Goal: Information Seeking & Learning: Learn about a topic

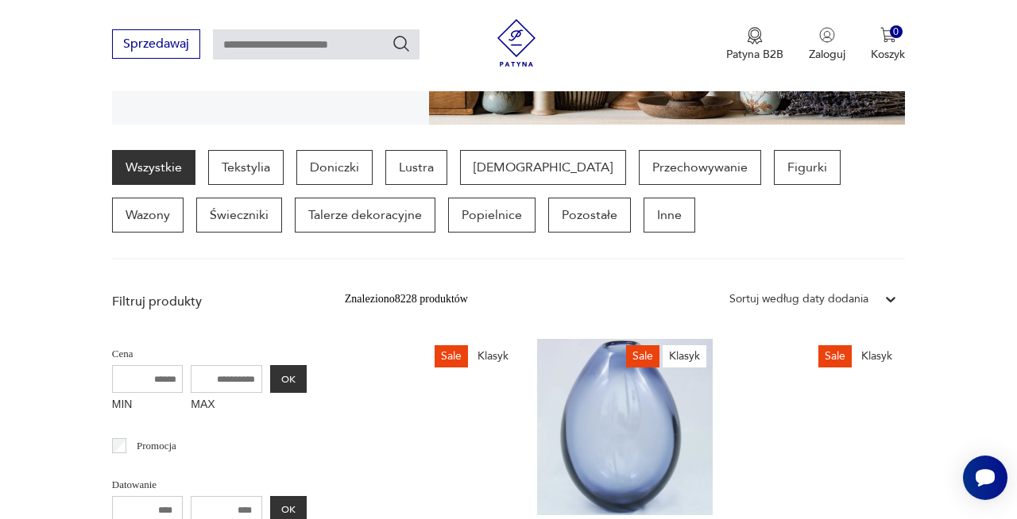
scroll to position [378, 0]
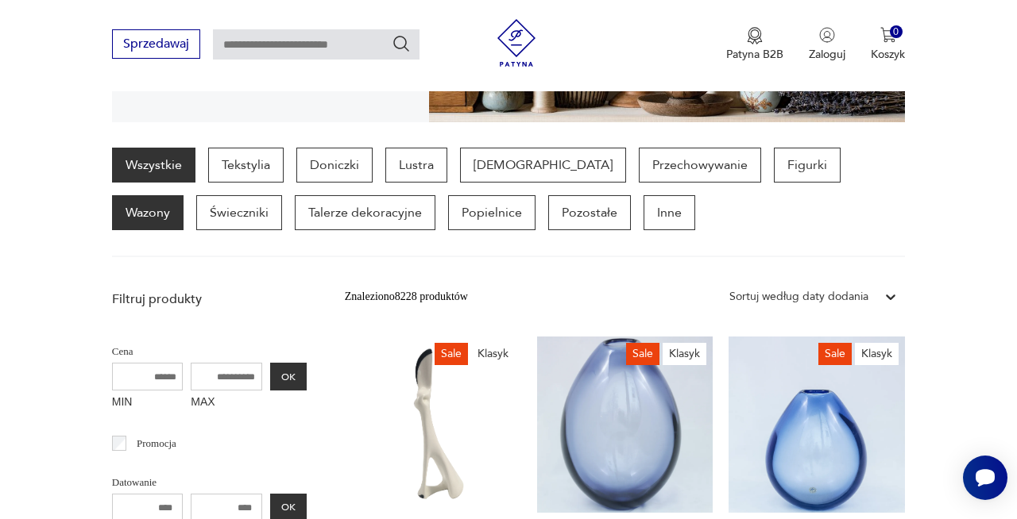
click at [183, 195] on p "Wazony" at bounding box center [147, 212] width 71 height 35
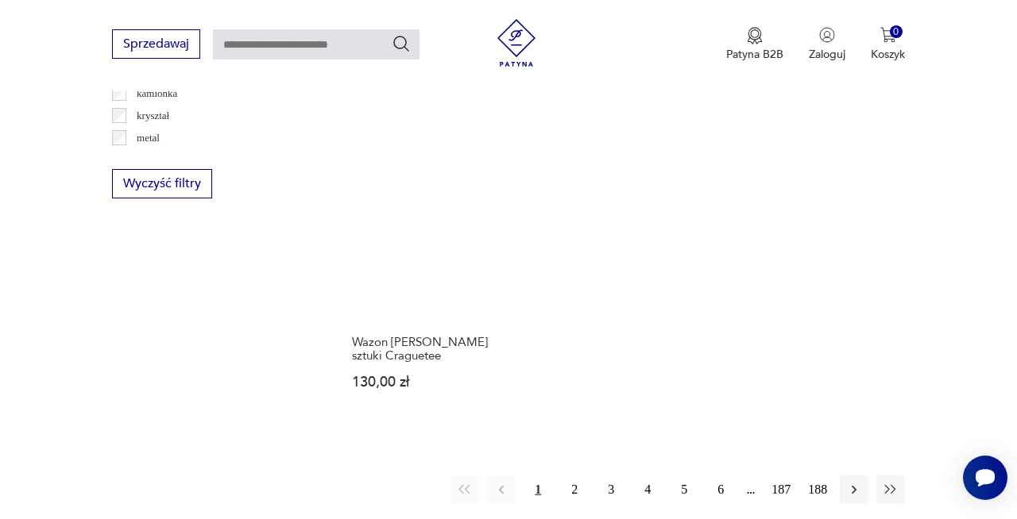
scroll to position [2199, 0]
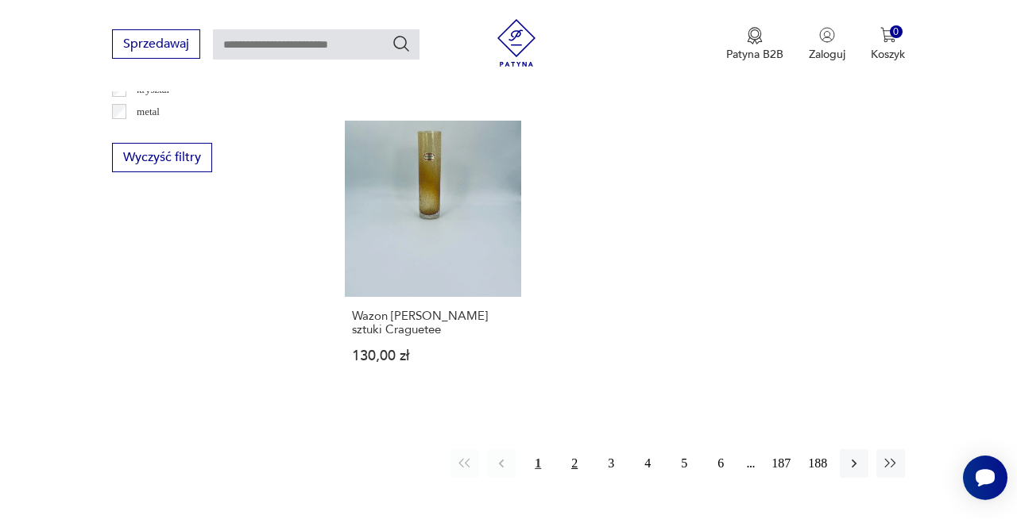
click at [570, 450] on button "2" at bounding box center [574, 464] width 29 height 29
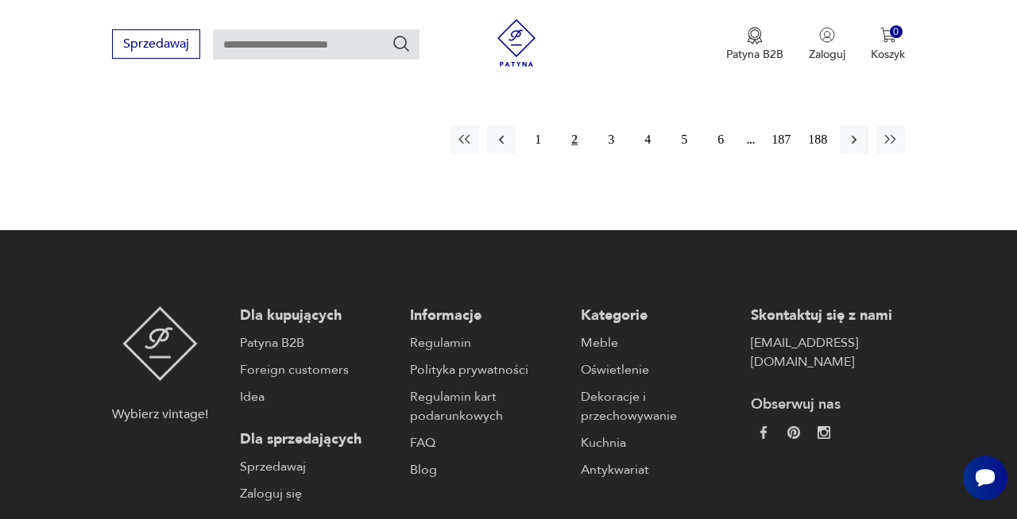
scroll to position [2484, 0]
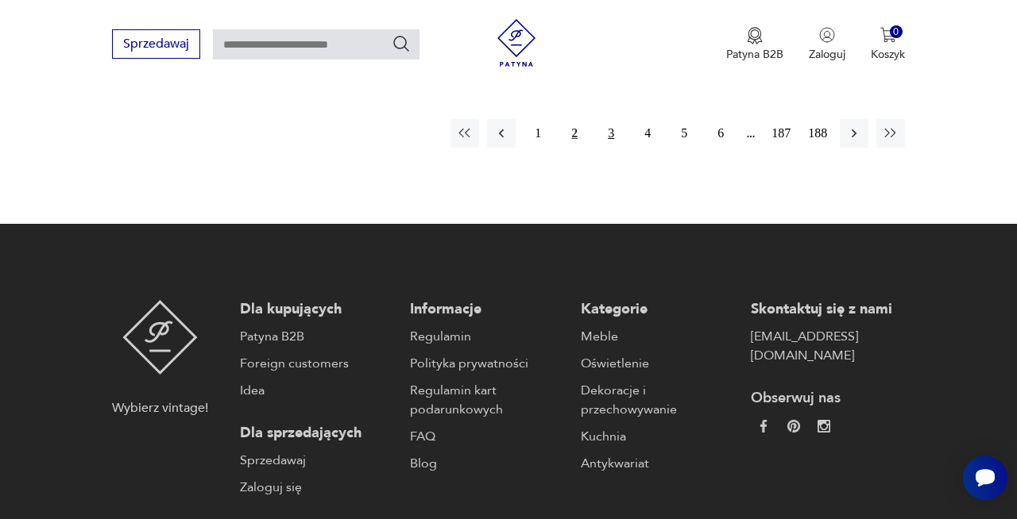
click at [617, 120] on button "3" at bounding box center [610, 133] width 29 height 29
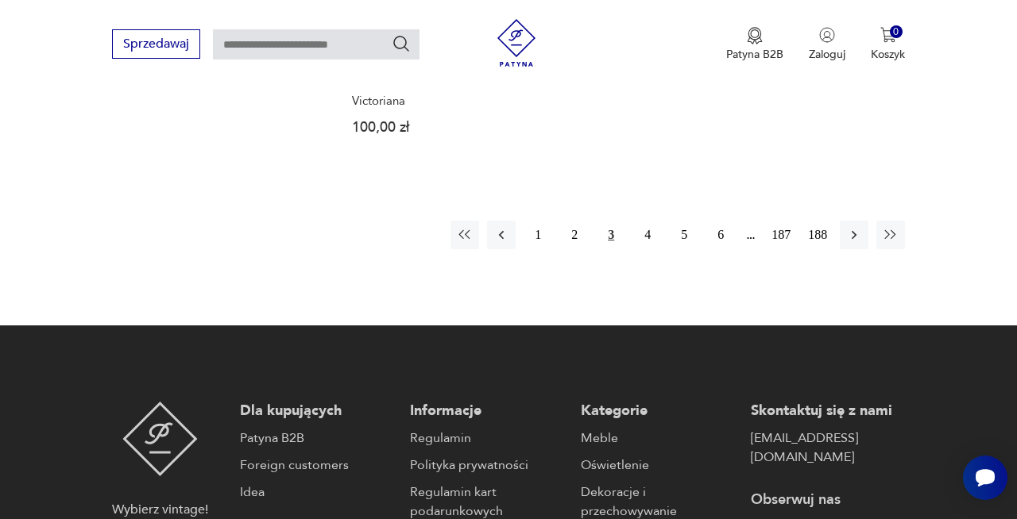
scroll to position [2453, 0]
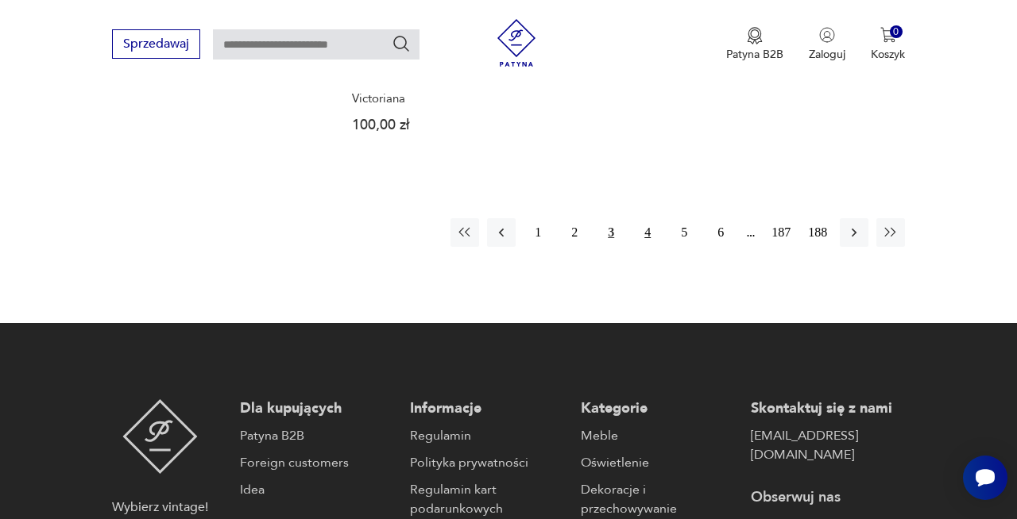
click at [645, 218] on button "4" at bounding box center [647, 232] width 29 height 29
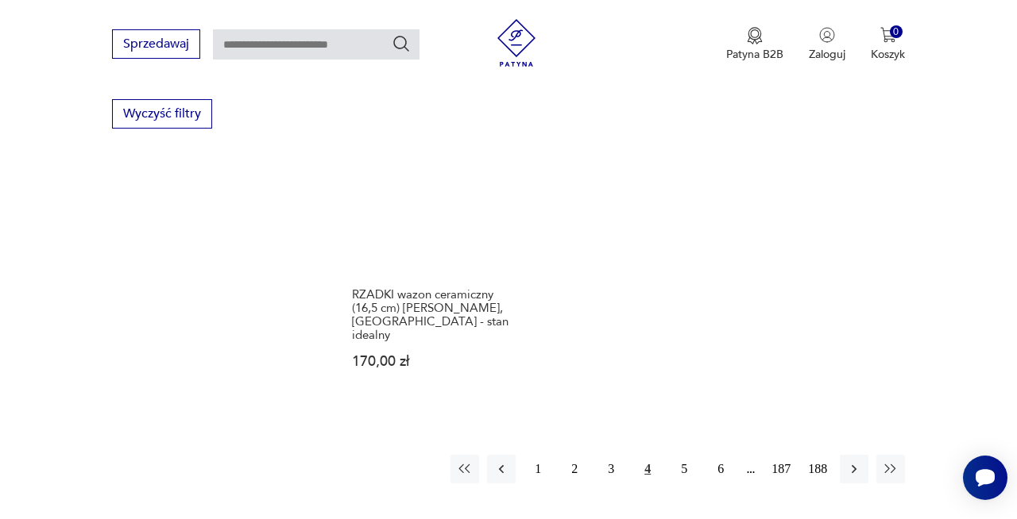
scroll to position [2246, 0]
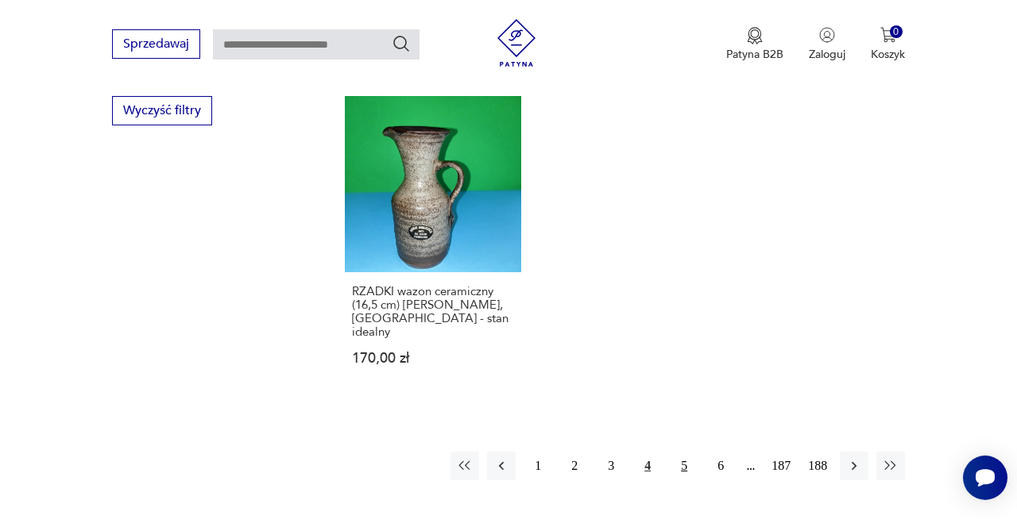
click at [685, 452] on button "5" at bounding box center [684, 466] width 29 height 29
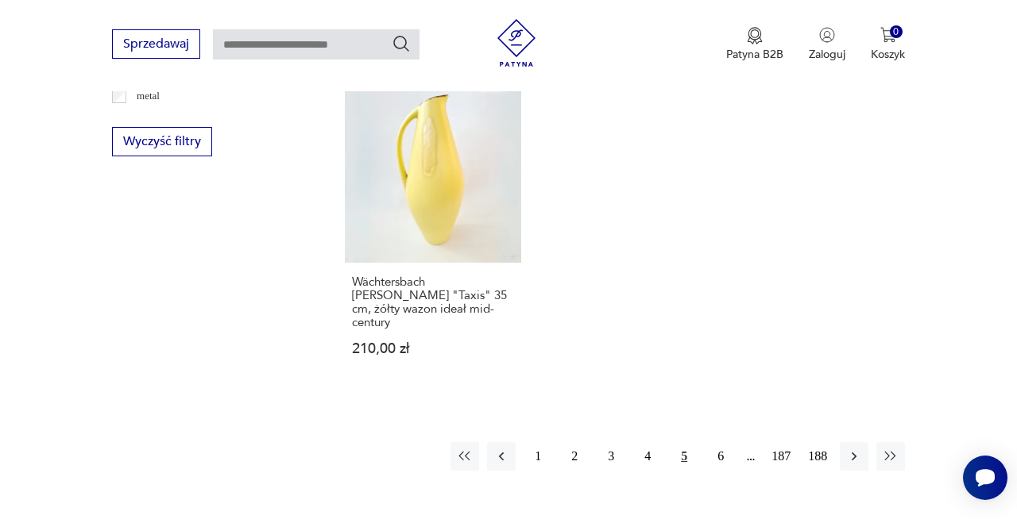
scroll to position [2220, 0]
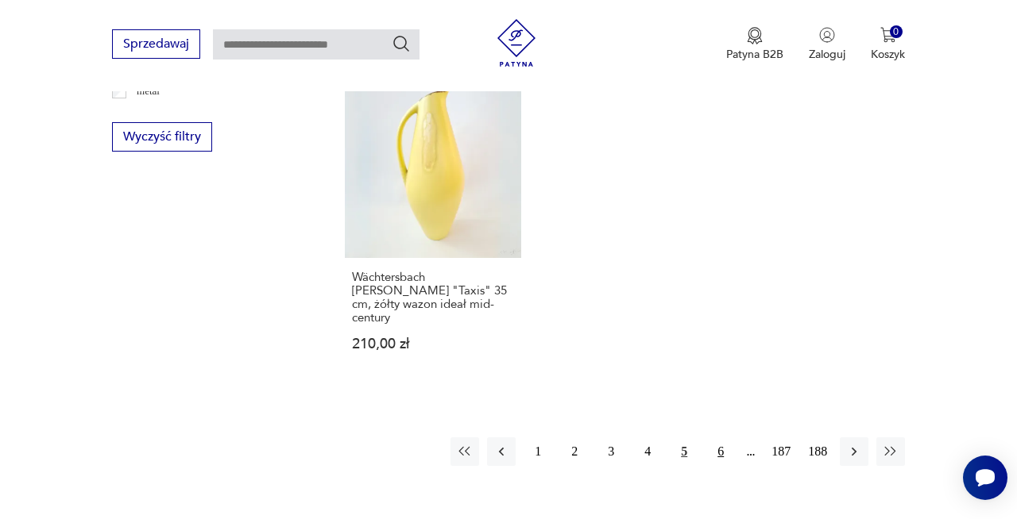
click at [713, 438] on button "6" at bounding box center [720, 452] width 29 height 29
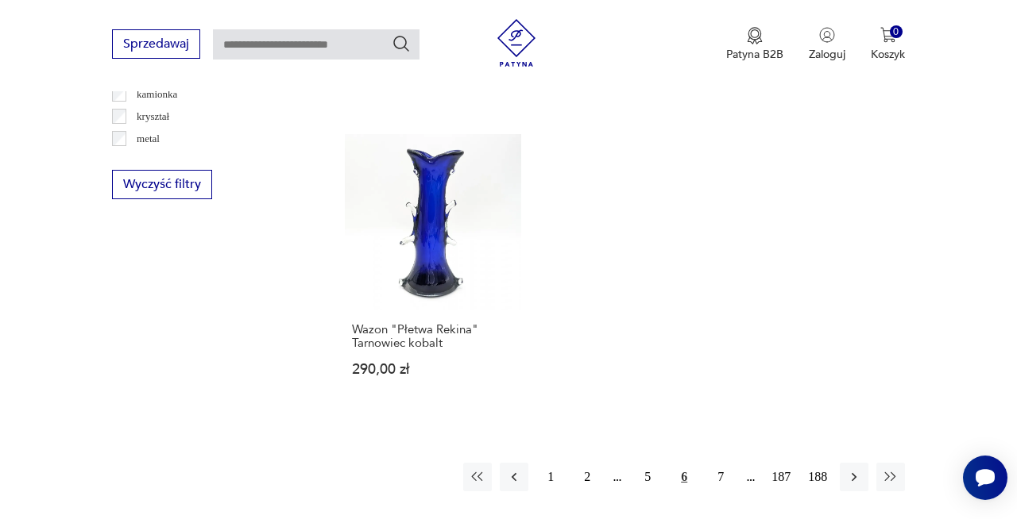
scroll to position [2179, 0]
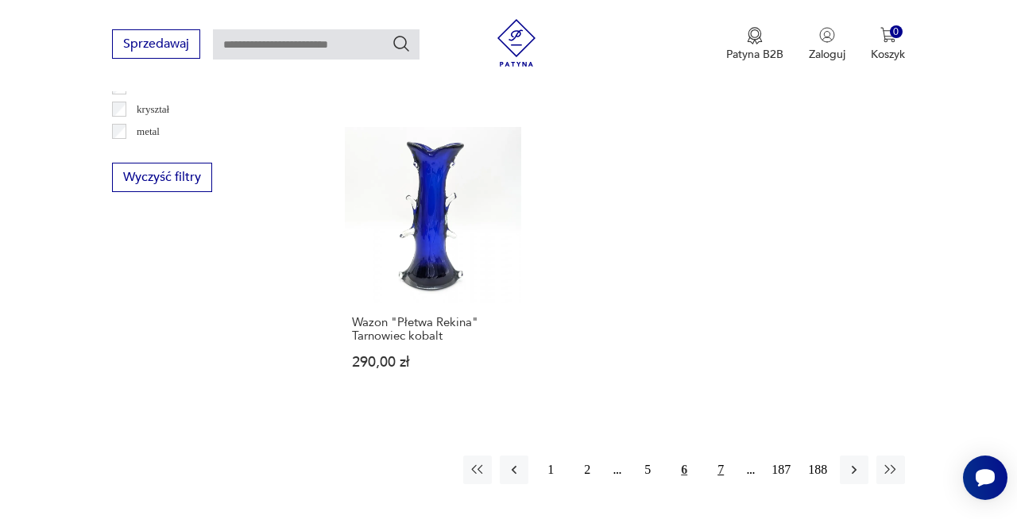
click at [724, 456] on button "7" at bounding box center [720, 470] width 29 height 29
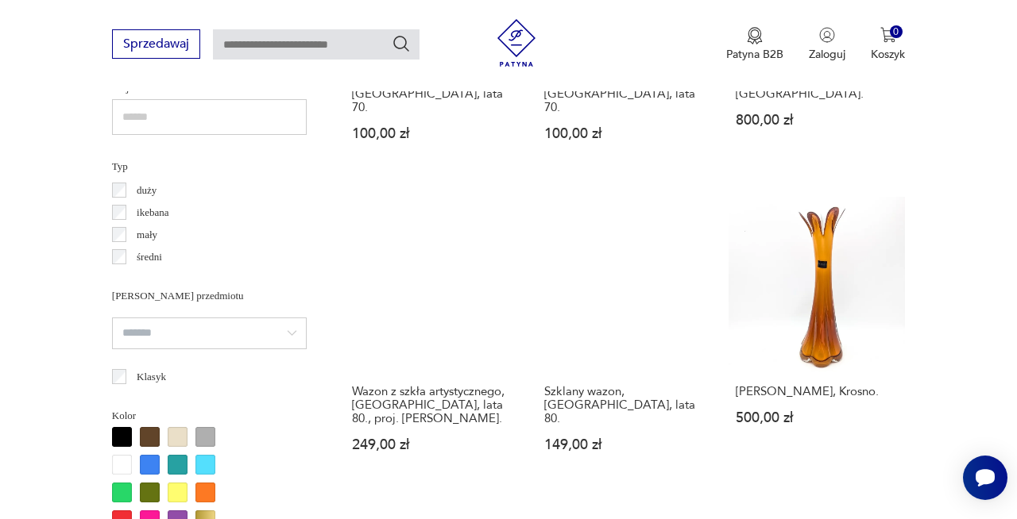
scroll to position [1158, 0]
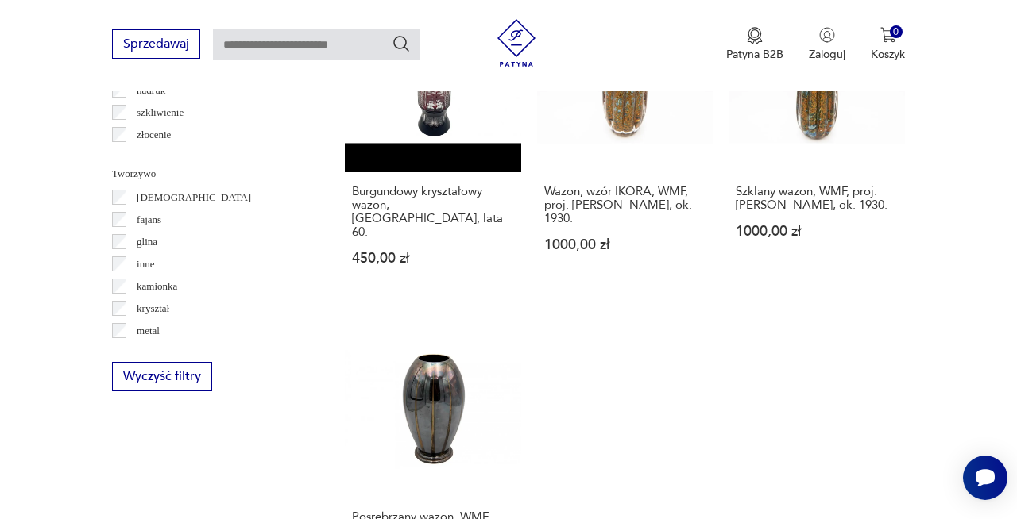
click at [572, 185] on h3 "Wazon, wzór IKORA, WMF, proj. Karl Wiedmann, ok. 1930." at bounding box center [625, 205] width 162 height 41
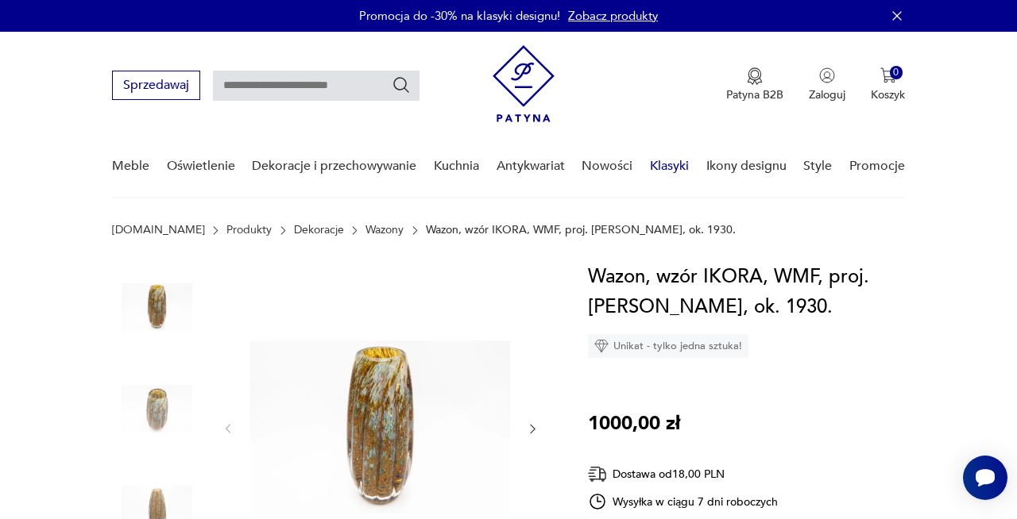
scroll to position [67, 0]
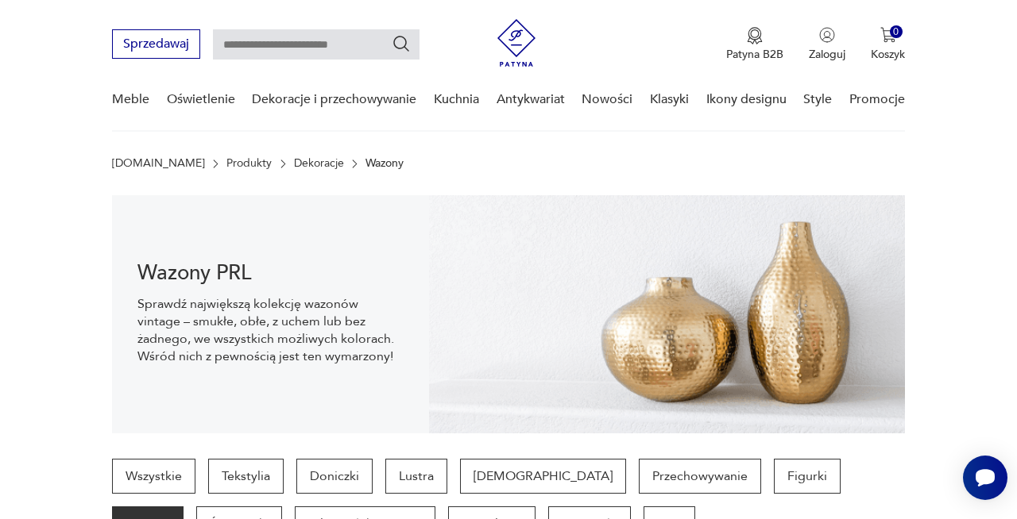
scroll to position [2127, 0]
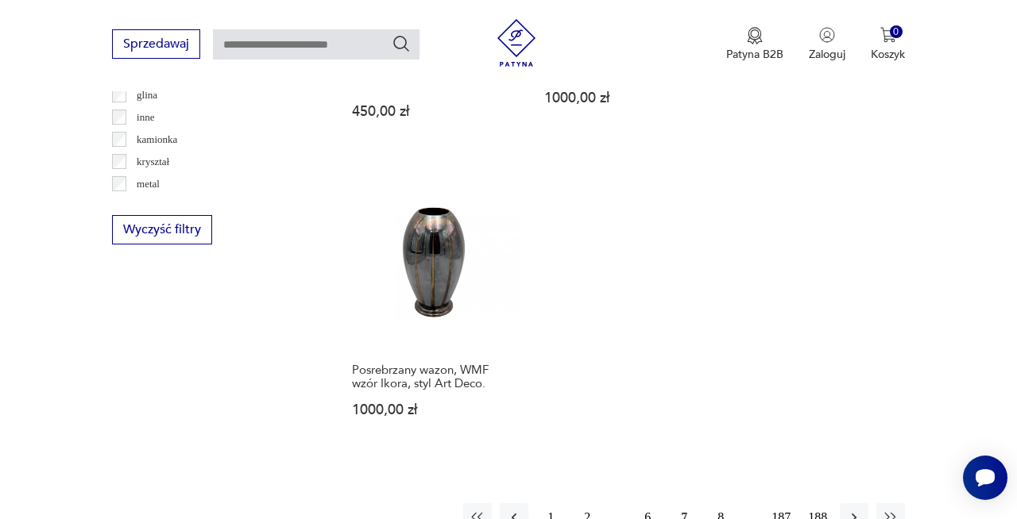
click at [713, 504] on button "8" at bounding box center [720, 518] width 29 height 29
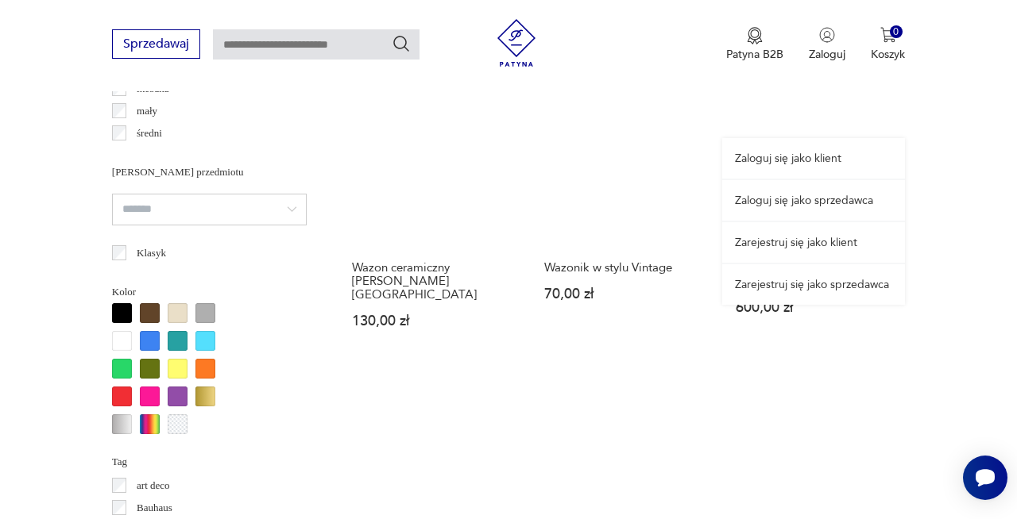
scroll to position [1295, 0]
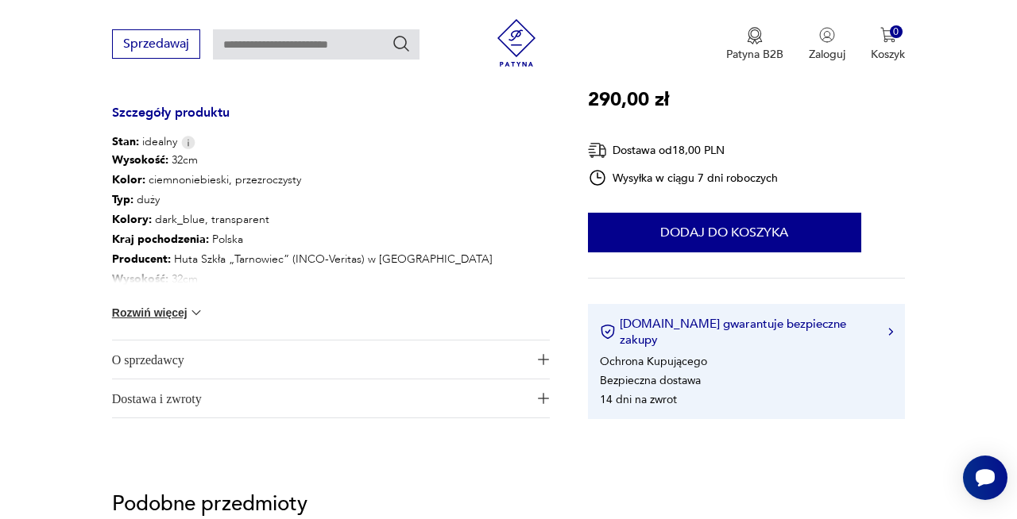
scroll to position [718, 0]
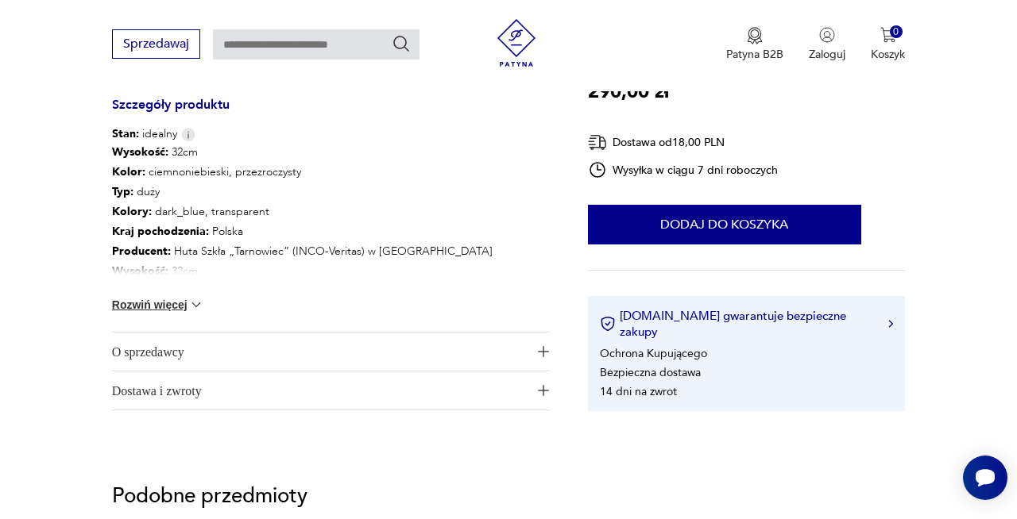
click at [376, 310] on div "Wysokość : 32cm Kolor: ciemnoniebieski, przezroczysty Typ : duży Kolory : dark_…" at bounding box center [331, 237] width 438 height 190
click at [174, 305] on button "Rozwiń więcej" at bounding box center [158, 305] width 92 height 16
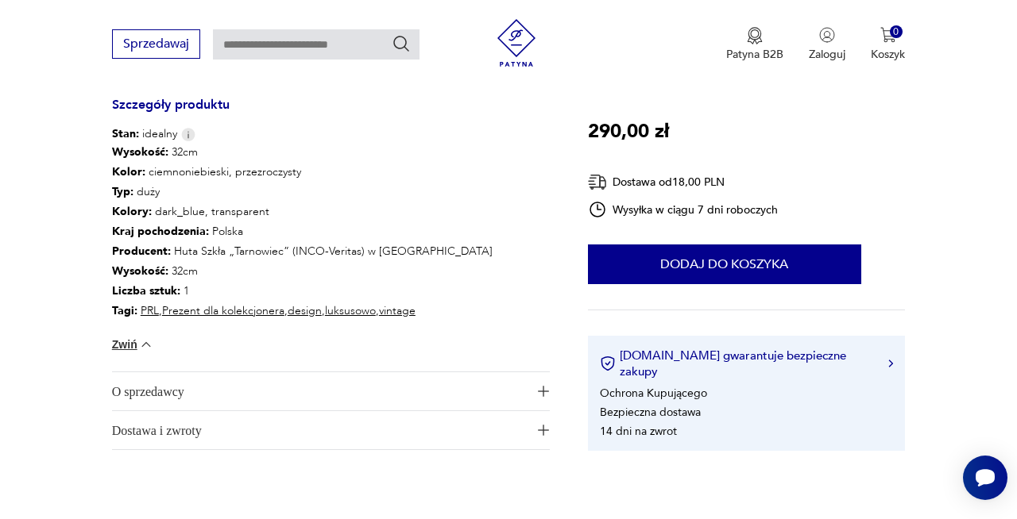
scroll to position [0, 0]
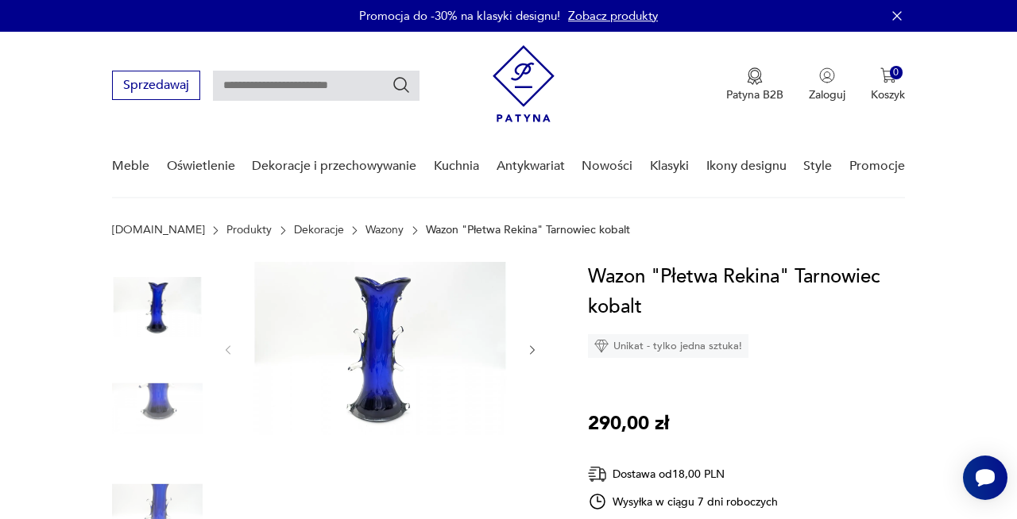
click at [148, 364] on img at bounding box center [157, 409] width 91 height 91
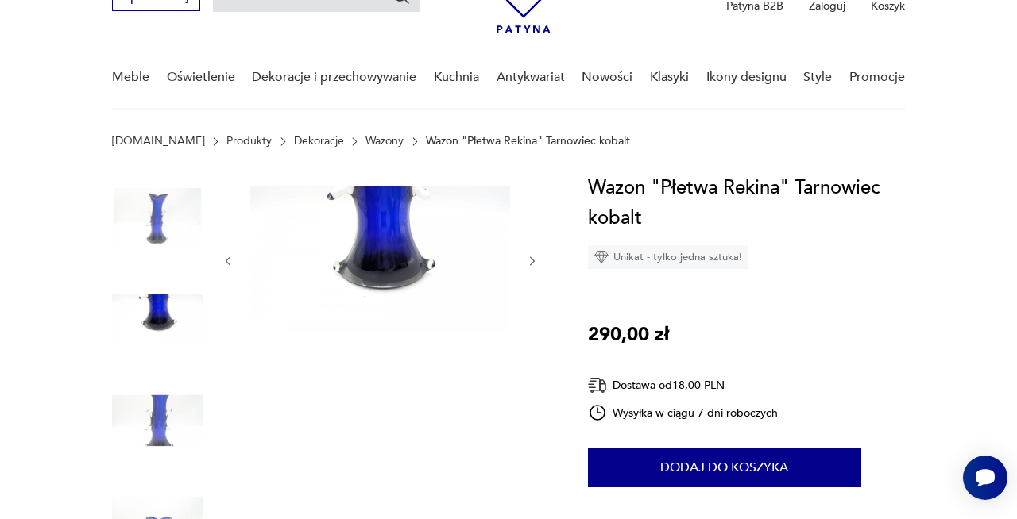
scroll to position [125, 0]
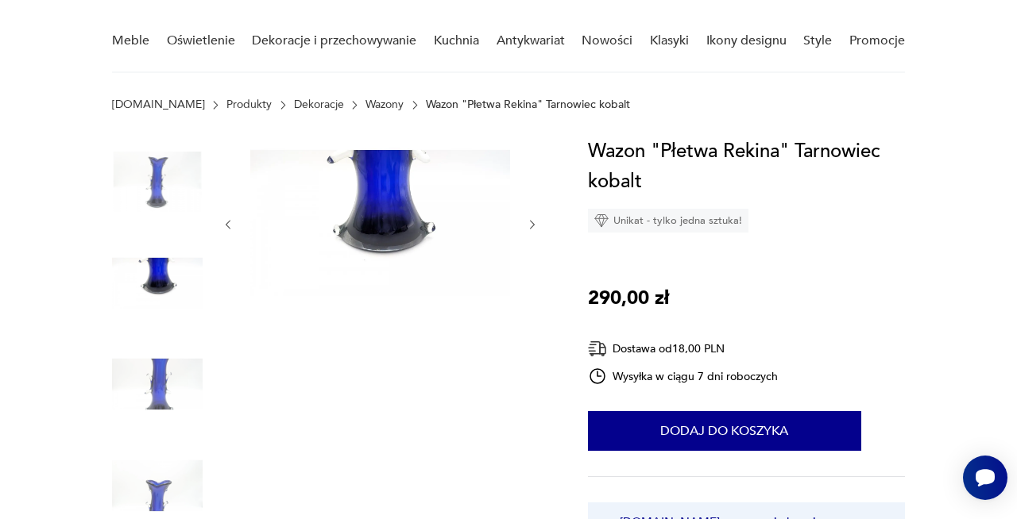
click at [156, 387] on img at bounding box center [157, 384] width 91 height 91
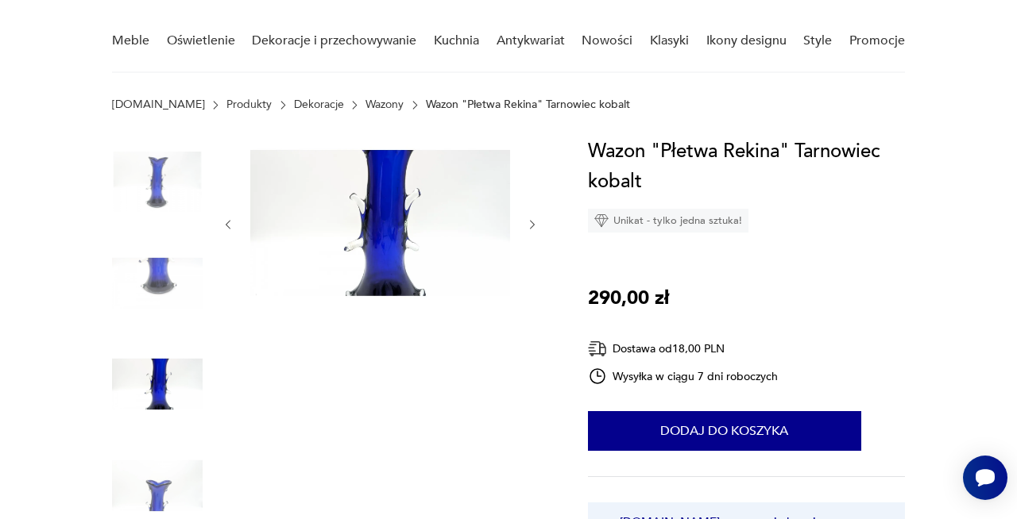
click at [146, 500] on img at bounding box center [157, 486] width 91 height 91
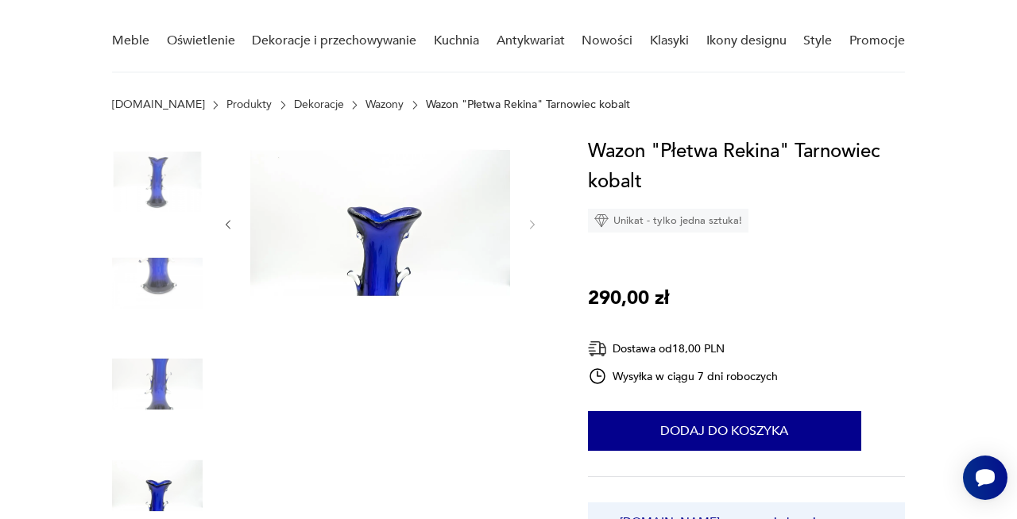
click at [415, 253] on img at bounding box center [380, 223] width 260 height 173
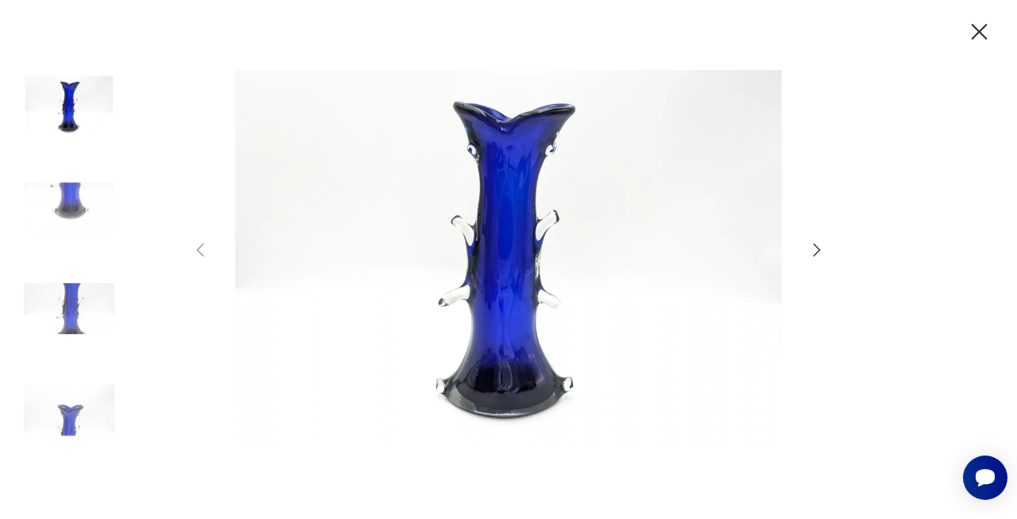
click at [76, 87] on img at bounding box center [69, 106] width 91 height 91
click at [69, 121] on img at bounding box center [69, 106] width 91 height 91
click at [67, 205] on img at bounding box center [69, 208] width 91 height 91
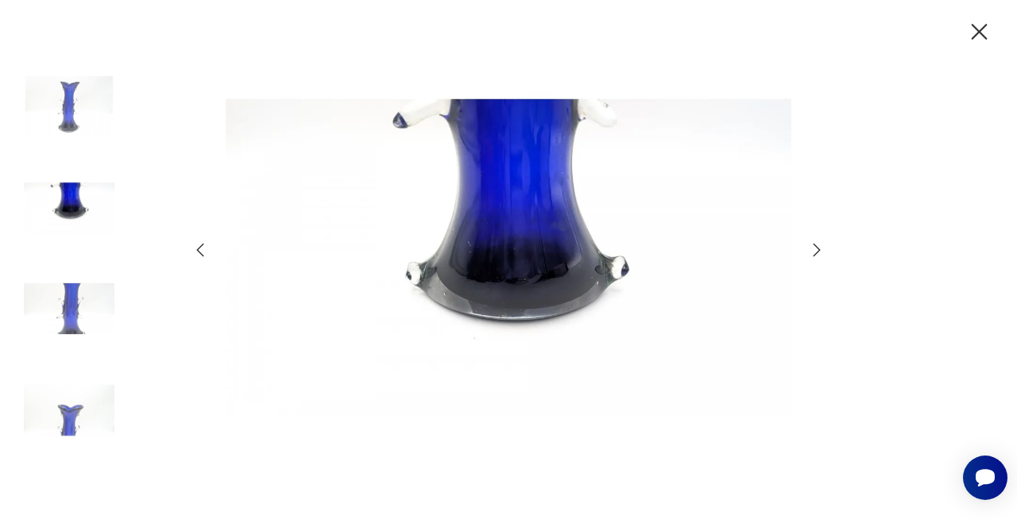
click at [67, 306] on img at bounding box center [69, 309] width 91 height 91
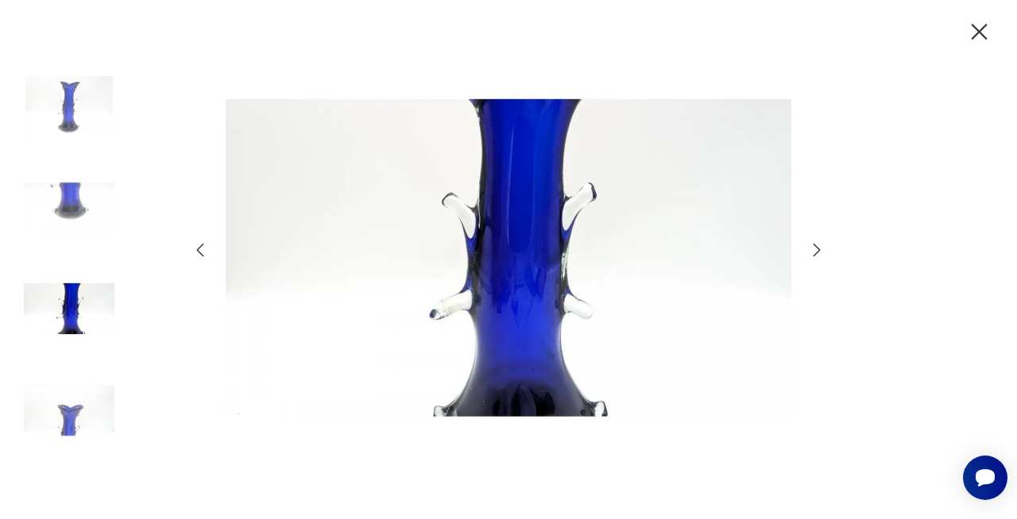
click at [89, 384] on img at bounding box center [69, 410] width 91 height 91
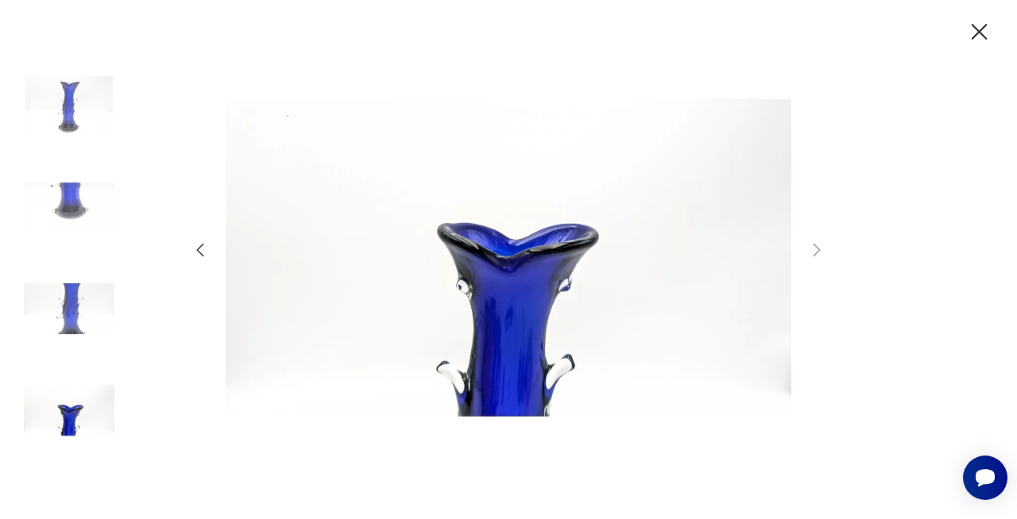
click at [980, 30] on icon "button" at bounding box center [979, 32] width 16 height 16
